Goal: Transaction & Acquisition: Purchase product/service

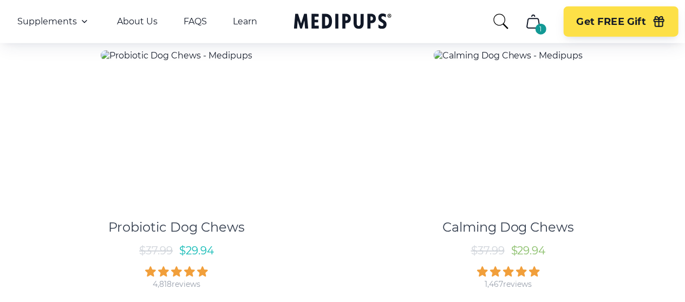
scroll to position [657, 0]
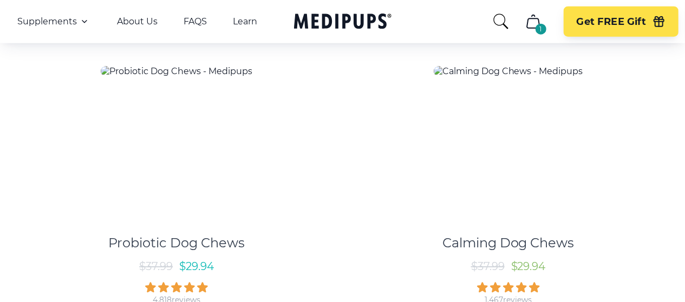
click at [332, 130] on link "Probiotic Dog Chews $ 37.99 $ 29.94 4,818 reviews" at bounding box center [177, 180] width 322 height 249
